Goal: Book appointment/travel/reservation

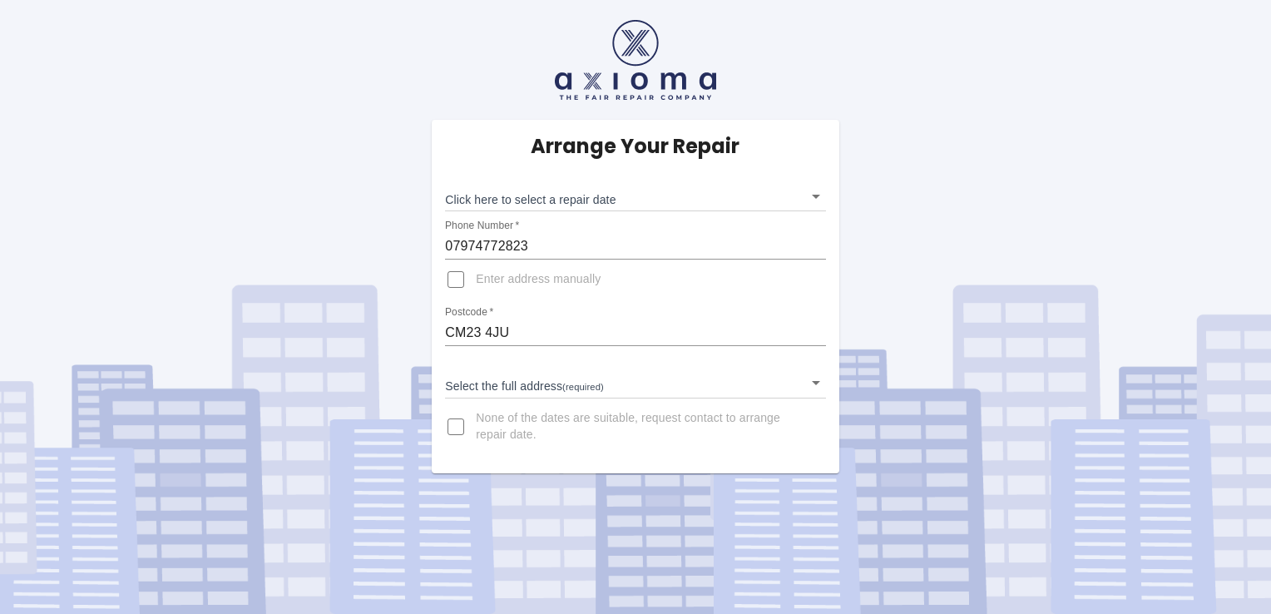
click at [542, 390] on body "Arrange Your Repair Click here to select a repair date ​ Phone Number   * 07974…" at bounding box center [635, 307] width 1271 height 614
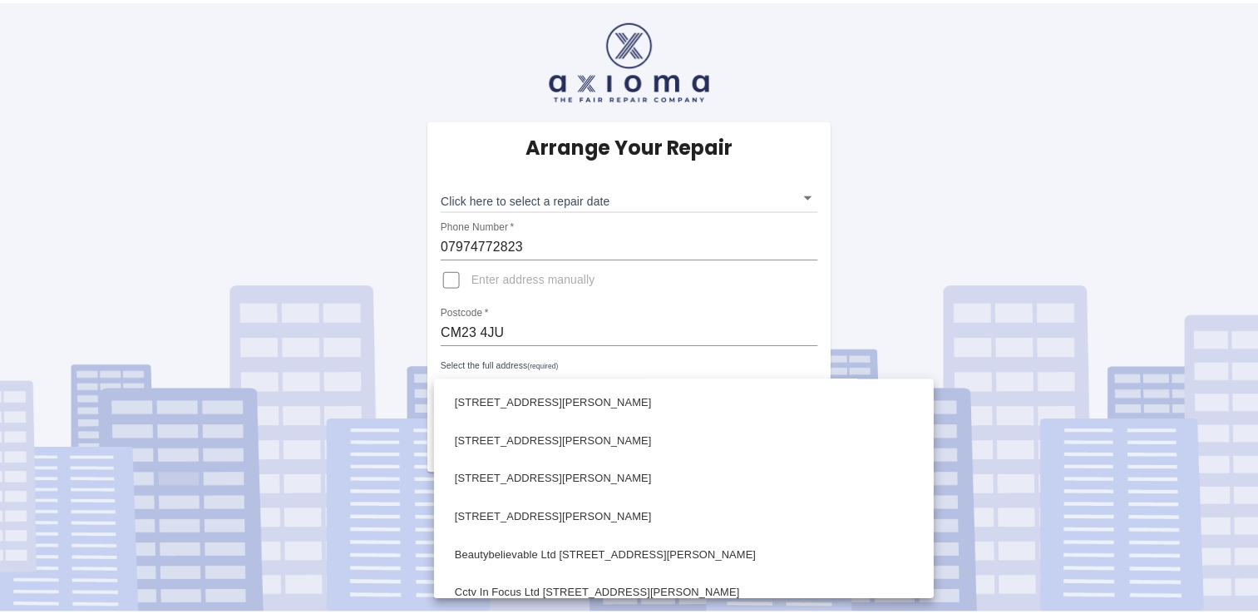
scroll to position [1330, 0]
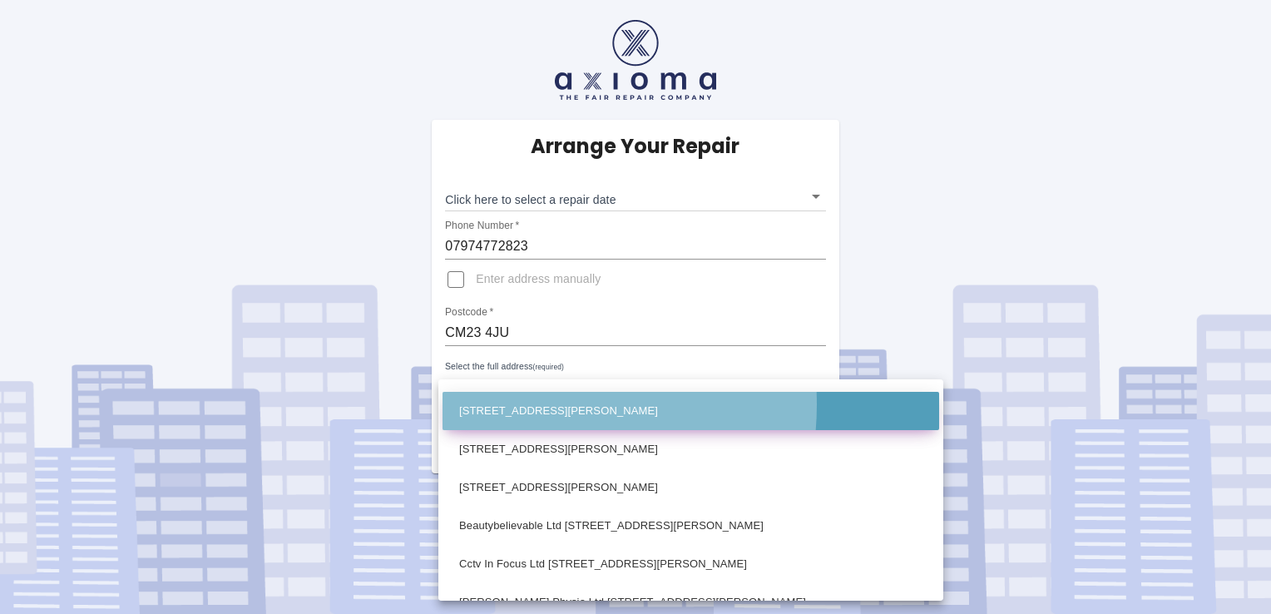
click at [512, 404] on li "36 Cedar Park Bishop's Stortford Hertfordshire" at bounding box center [690, 411] width 496 height 38
type input "36 Cedar Park Bishop's Stortford Hertfordshire"
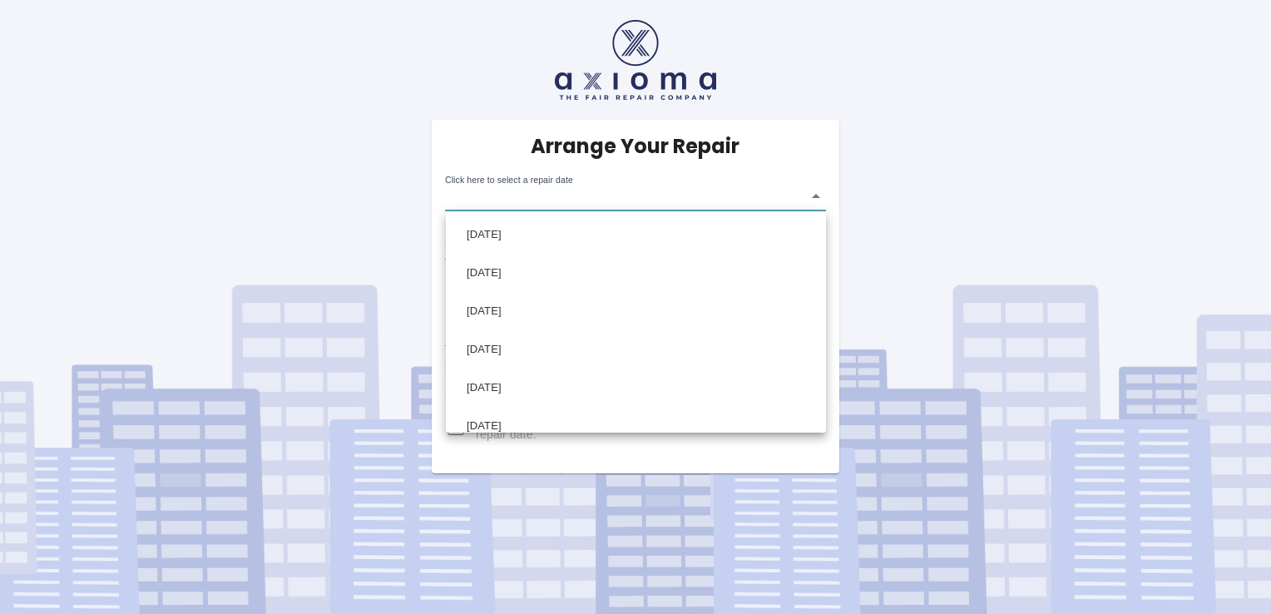
click at [807, 191] on body "Arrange Your Repair Click here to select a repair date ​ Phone Number   * 07974…" at bounding box center [635, 307] width 1271 height 614
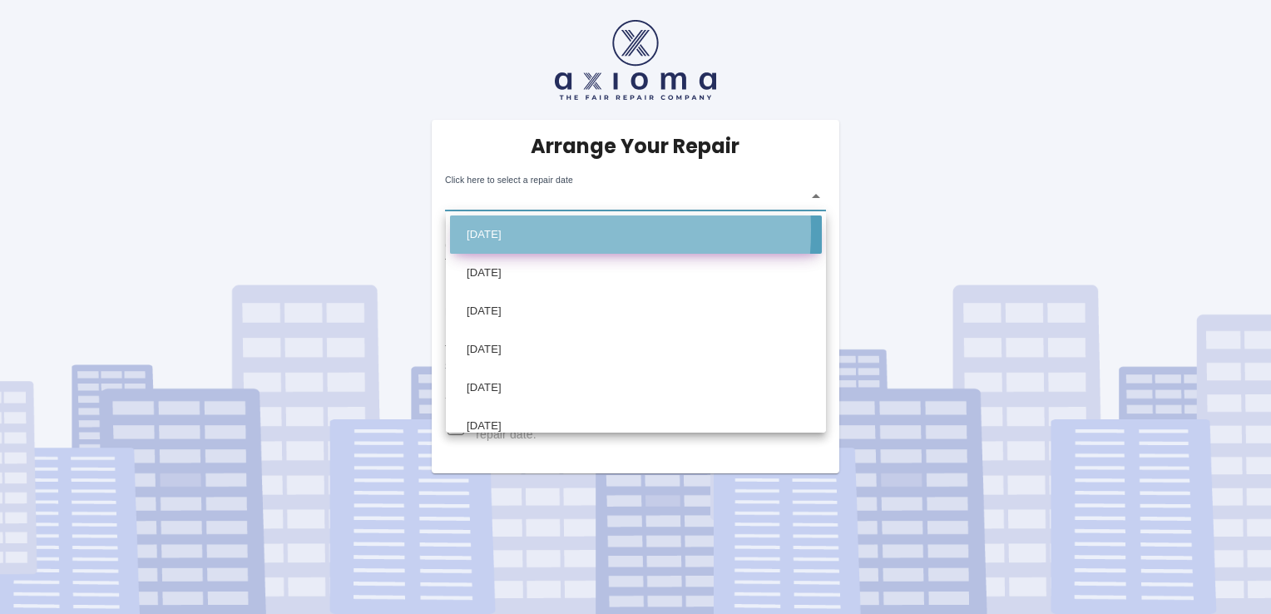
click at [511, 230] on li "Mon Sep 08 2025" at bounding box center [636, 234] width 372 height 38
type input "2025-09-08T00:00:00.000Z"
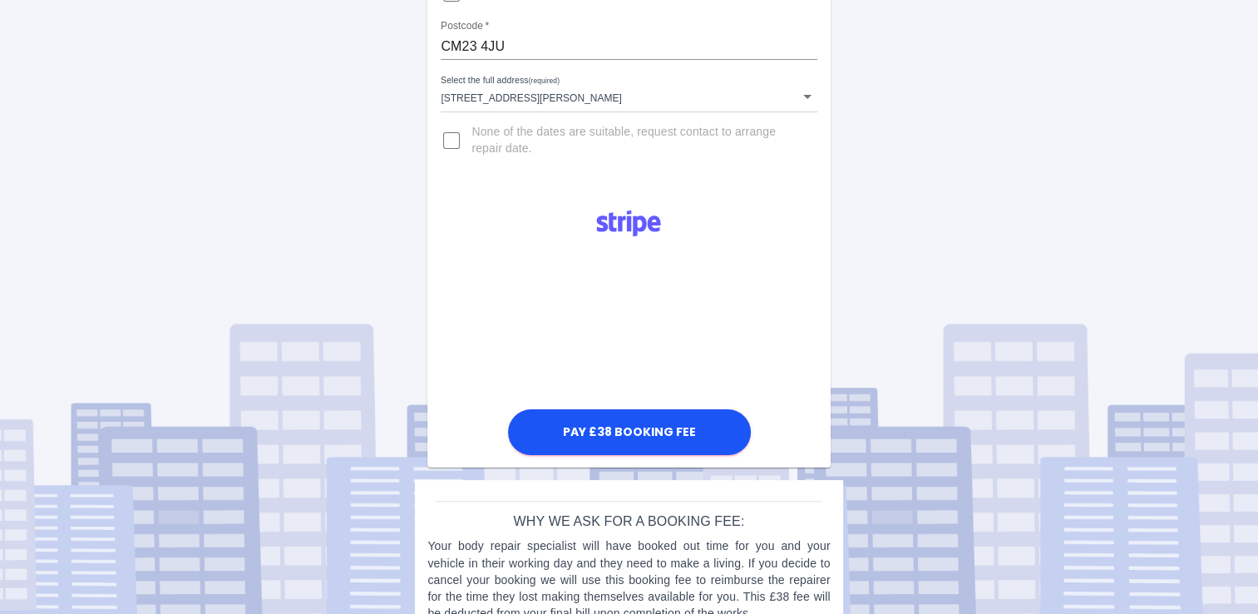
scroll to position [321, 0]
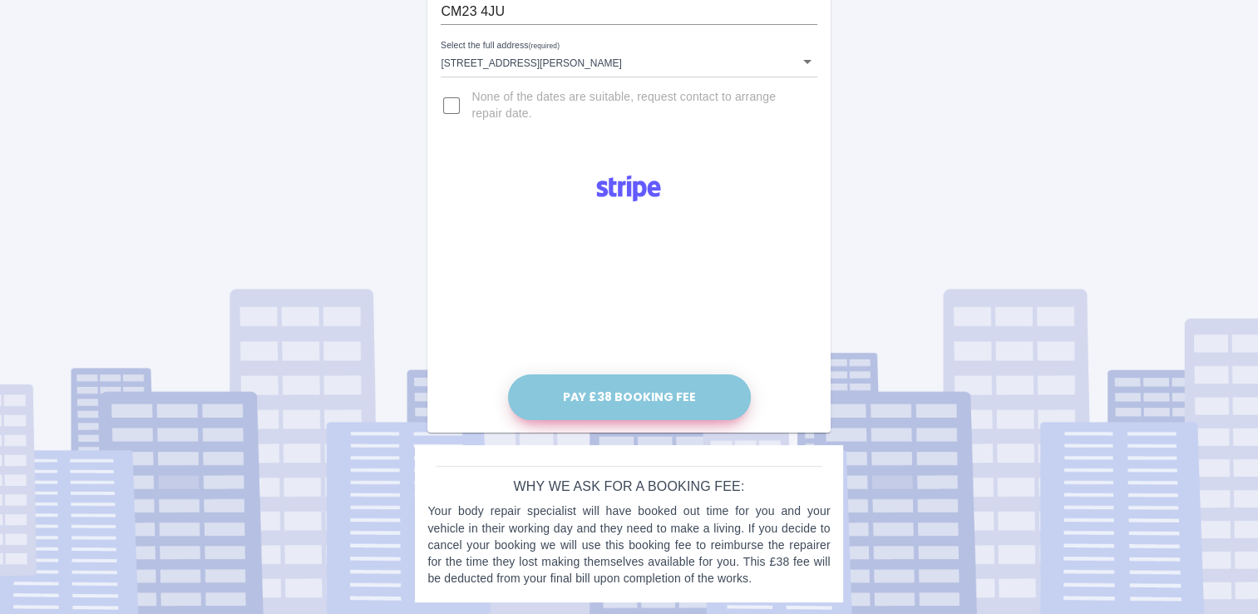
click at [657, 394] on button "Pay £38 Booking Fee" at bounding box center [629, 397] width 243 height 46
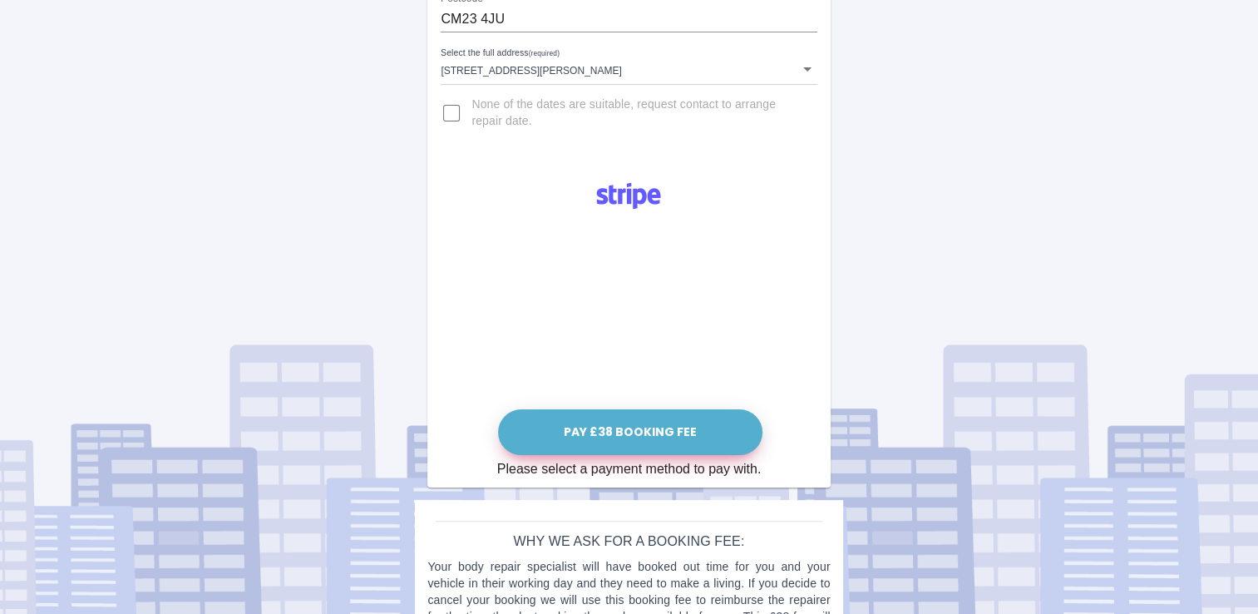
scroll to position [285, 0]
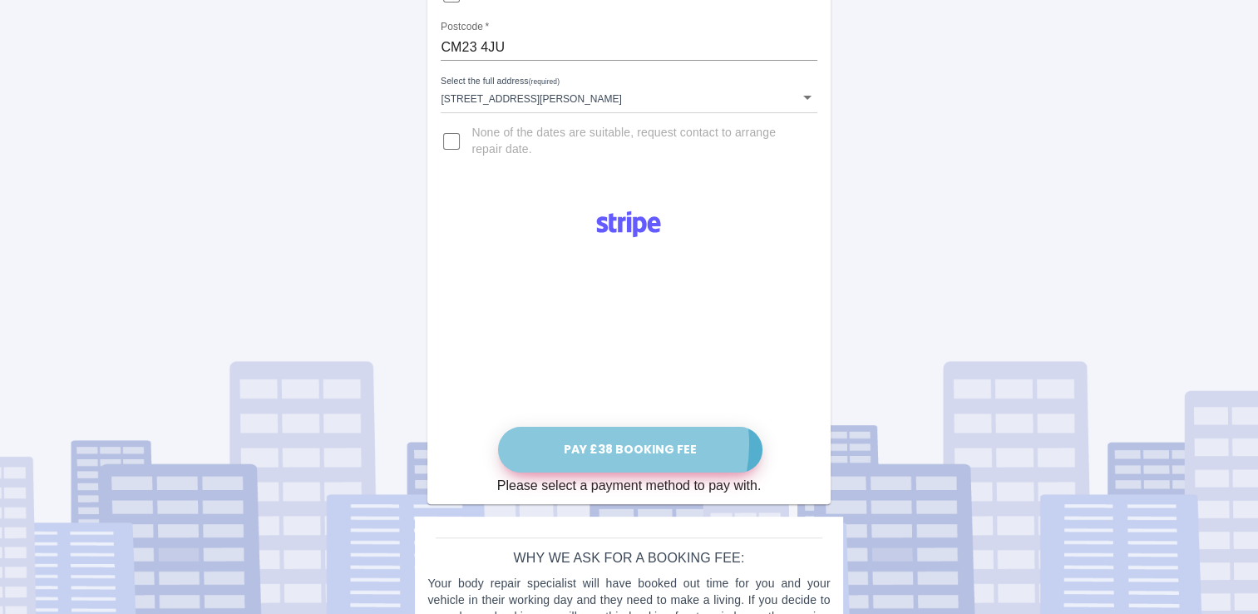
click at [609, 443] on button "Pay £38 Booking Fee" at bounding box center [630, 450] width 264 height 46
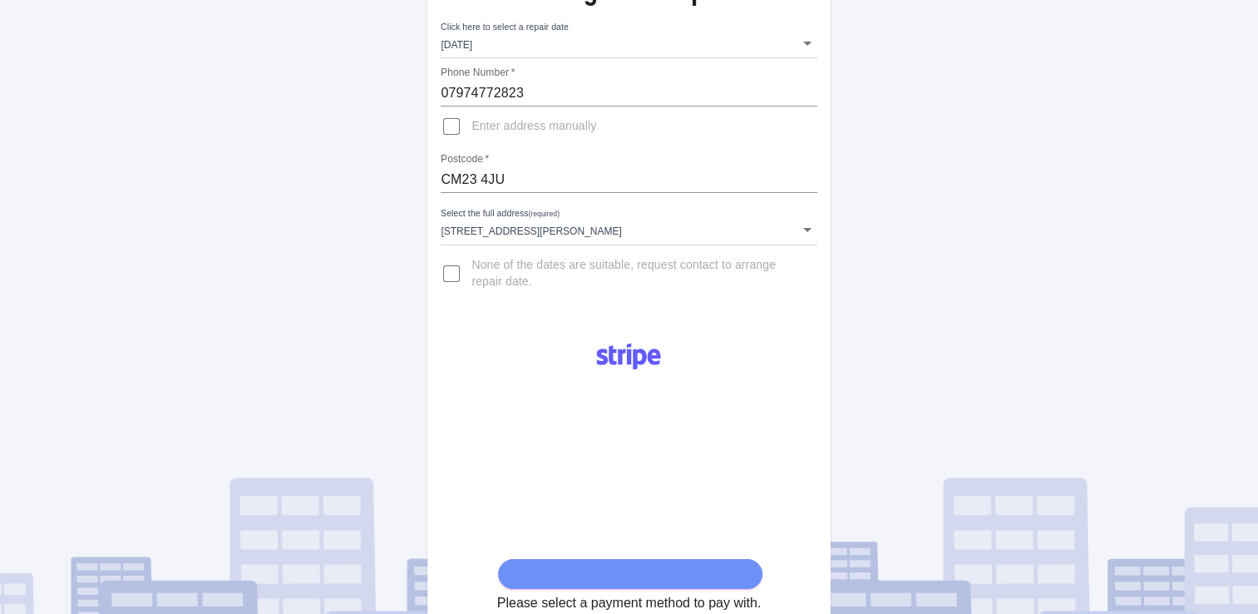
scroll to position [119, 0]
